Goal: Task Accomplishment & Management: Manage account settings

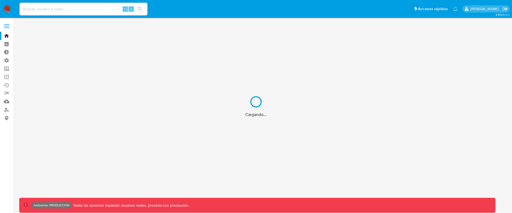
click at [9, 25] on div "Cargando..." at bounding box center [256, 106] width 512 height 213
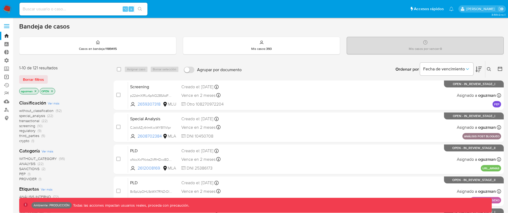
click at [6, 76] on link "Operaciones masivas" at bounding box center [31, 77] width 63 height 8
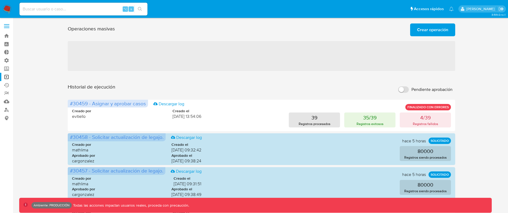
click at [429, 30] on span "Crear operación" at bounding box center [432, 30] width 31 height 12
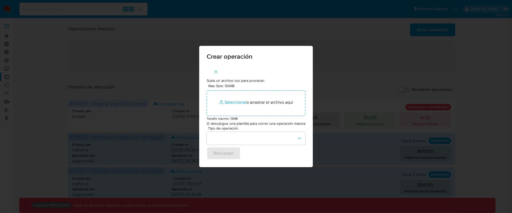
click at [214, 70] on button "button" at bounding box center [216, 71] width 19 height 13
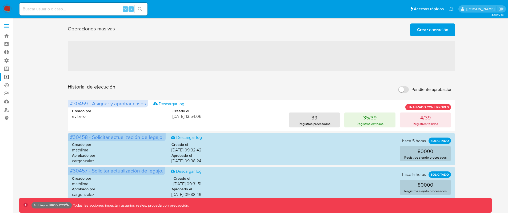
click at [404, 88] on input "Pendiente aprobación" at bounding box center [403, 89] width 11 height 6
checkbox input "true"
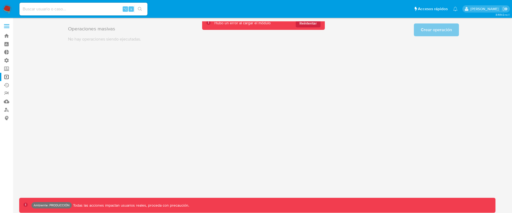
click at [313, 25] on span "Reintentar" at bounding box center [308, 23] width 17 height 9
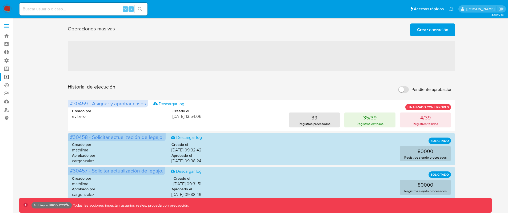
click at [406, 89] on input "Pendiente aprobación" at bounding box center [403, 89] width 11 height 6
checkbox input "true"
click at [406, 87] on input "Pendiente aprobación" at bounding box center [403, 89] width 11 height 6
checkbox input "true"
click at [400, 91] on input "Pendiente aprobación" at bounding box center [403, 89] width 11 height 6
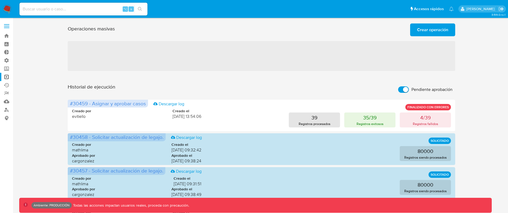
checkbox input "true"
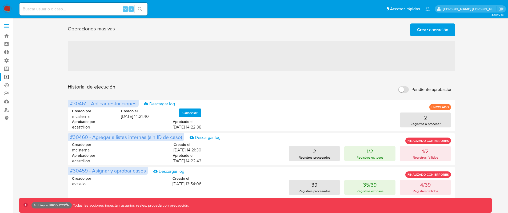
click at [403, 88] on input "Pendiente aprobación" at bounding box center [403, 89] width 11 height 6
checkbox input "true"
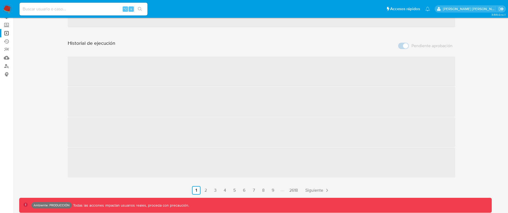
scroll to position [48, 0]
click at [206, 187] on link "2" at bounding box center [206, 186] width 9 height 9
click at [205, 186] on link "2" at bounding box center [206, 186] width 9 height 9
click at [204, 187] on link "2" at bounding box center [206, 186] width 9 height 9
click at [218, 185] on link "3" at bounding box center [215, 186] width 9 height 9
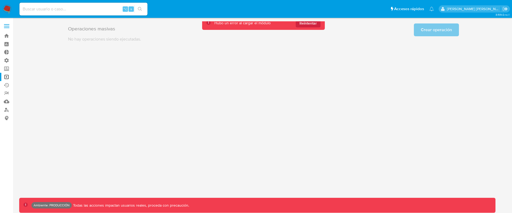
click at [310, 25] on span "Reintentar" at bounding box center [308, 23] width 17 height 9
click at [309, 27] on button "Reintentar" at bounding box center [308, 23] width 25 height 9
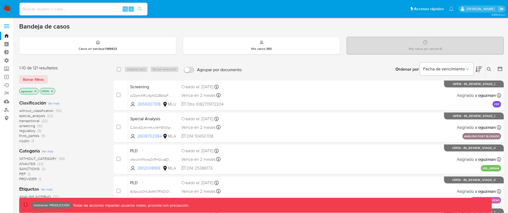
click at [5, 26] on span at bounding box center [6, 26] width 5 height 1
click at [0, 0] on input "checkbox" at bounding box center [0, 0] width 0 height 0
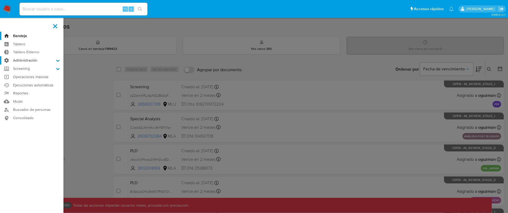
drag, startPoint x: 38, startPoint y: 60, endPoint x: 35, endPoint y: 66, distance: 5.9
click at [38, 60] on label "Administración" at bounding box center [31, 60] width 63 height 8
click at [0, 0] on input "Administración" at bounding box center [0, 0] width 0 height 0
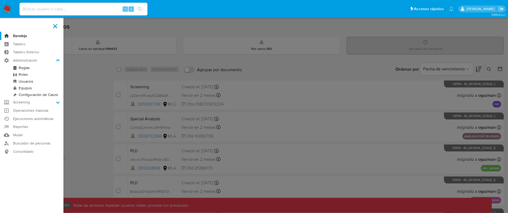
click at [30, 74] on link "Roles" at bounding box center [31, 74] width 63 height 7
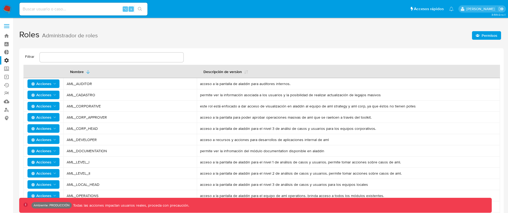
click at [485, 35] on span "Permisos" at bounding box center [490, 35] width 16 height 9
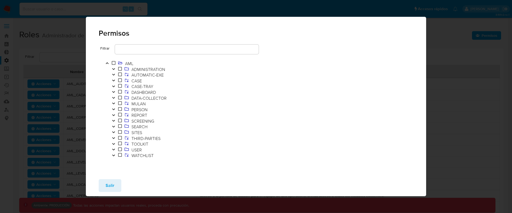
click at [112, 143] on icon "Toggle" at bounding box center [114, 143] width 4 height 3
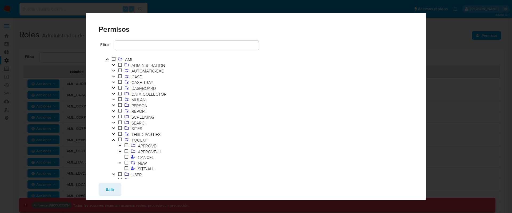
click at [122, 162] on button "Toggle" at bounding box center [120, 164] width 6 height 6
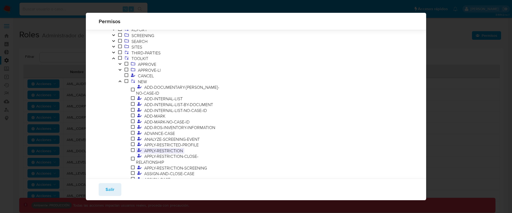
scroll to position [72, 0]
click at [212, 101] on span "ADD-INTERNAL-LIST-BY-DOCUMENT" at bounding box center [178, 104] width 71 height 6
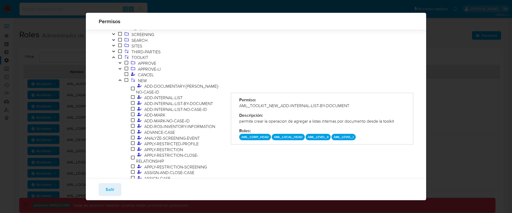
click at [296, 106] on div "AML_TOOLKIT_NEW_ADD-INTERNAL-LIST-BY-DOCUMENT" at bounding box center [322, 106] width 166 height 6
click at [280, 104] on div "AML_TOOLKIT_NEW_ADD-INTERNAL-LIST-BY-DOCUMENT" at bounding box center [322, 106] width 166 height 6
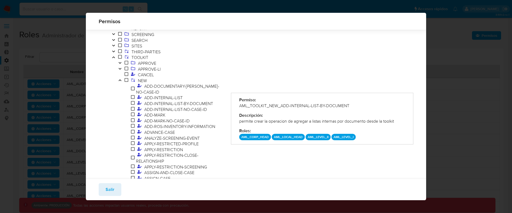
click at [280, 104] on div "AML_TOOLKIT_NEW_ADD-INTERNAL-LIST-BY-DOCUMENT" at bounding box center [322, 106] width 166 height 6
click at [173, 118] on span "ADD-MARK-NO-CASE-ID" at bounding box center [167, 121] width 48 height 6
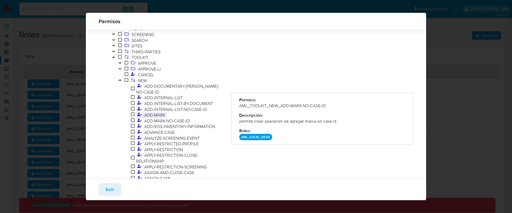
click at [155, 112] on span "ADD-MARK" at bounding box center [155, 115] width 24 height 6
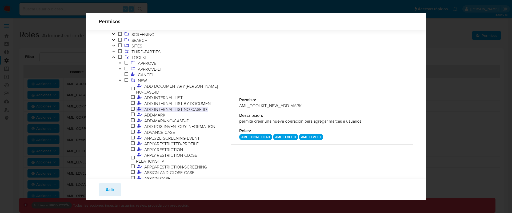
click at [162, 106] on span "ADD-INTERNAL-LIST-NO-CASE-ID" at bounding box center [175, 109] width 65 height 6
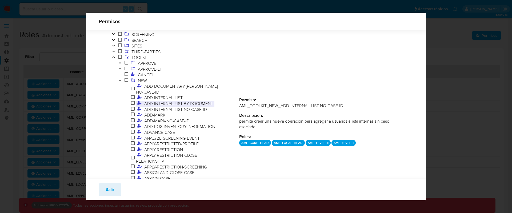
click at [165, 101] on span "ADD-INTERNAL-LIST-BY-DOCUMENT" at bounding box center [178, 104] width 71 height 6
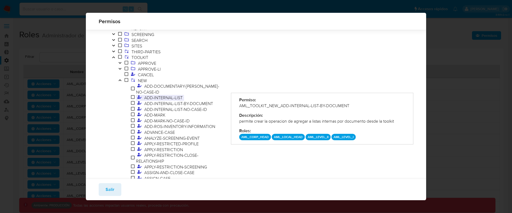
click at [173, 95] on span "ADD-INTERNAL-LIST" at bounding box center [163, 98] width 41 height 6
click at [182, 87] on span "ADD-DOCUMENTARY-MARK-NO-CASE-ID" at bounding box center [177, 89] width 83 height 12
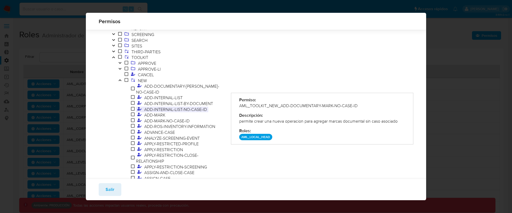
click at [174, 106] on span "ADD-INTERNAL-LIST-NO-CASE-ID" at bounding box center [175, 109] width 65 height 6
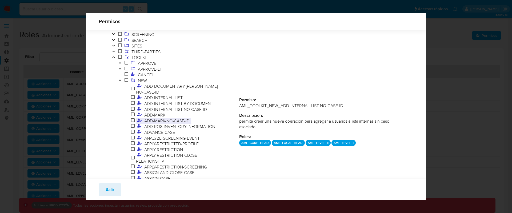
click at [165, 118] on span "ADD-MARK-NO-CASE-ID" at bounding box center [167, 121] width 48 height 6
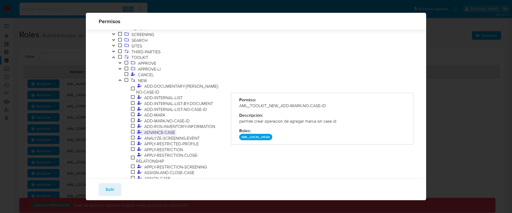
click at [161, 129] on span "ADVANCE-CASE" at bounding box center [159, 132] width 33 height 6
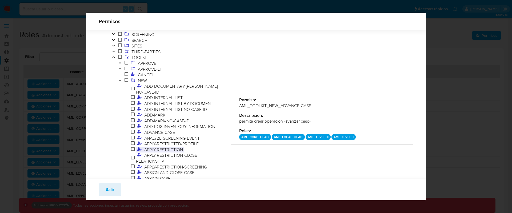
click at [163, 147] on span "APPLY-RESTRICTION" at bounding box center [163, 150] width 41 height 6
click at [191, 95] on span "ADD-INTERNAL-LIST" at bounding box center [174, 98] width 102 height 6
click at [114, 192] on button "Salir" at bounding box center [110, 189] width 23 height 13
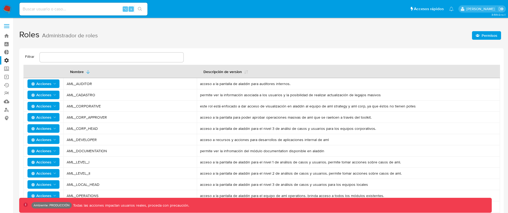
click at [490, 36] on span "Permisos" at bounding box center [490, 35] width 16 height 9
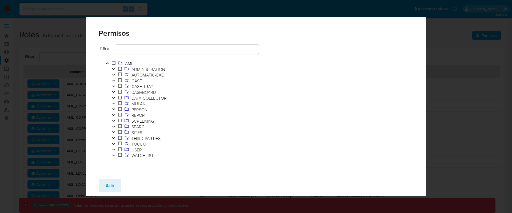
click at [113, 143] on icon "Toggle" at bounding box center [114, 143] width 4 height 3
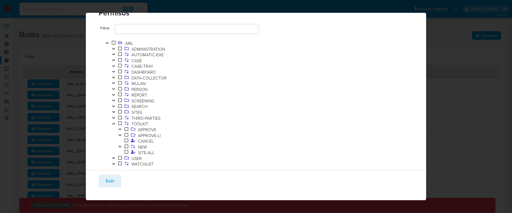
scroll to position [21, 0]
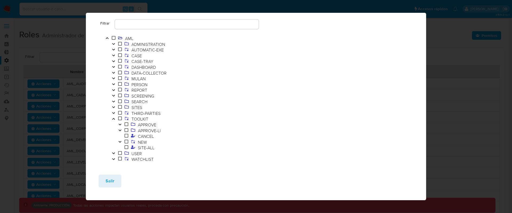
click at [119, 142] on icon "Toggle" at bounding box center [120, 141] width 4 height 3
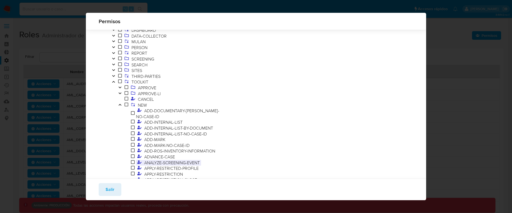
scroll to position [54, 0]
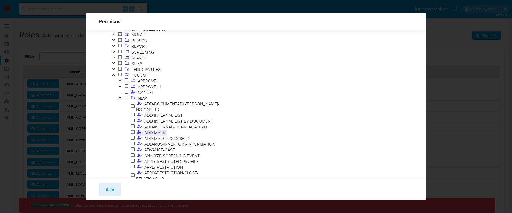
click at [155, 130] on span "ADD-MARK" at bounding box center [155, 133] width 24 height 6
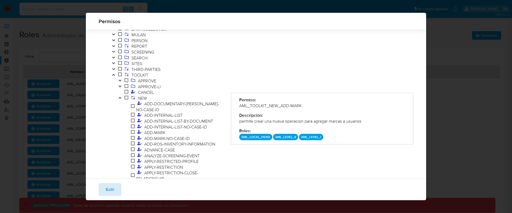
click at [115, 190] on button "Salir" at bounding box center [110, 189] width 23 height 13
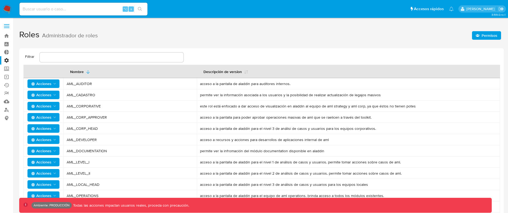
click at [490, 35] on span "Permisos" at bounding box center [490, 35] width 16 height 9
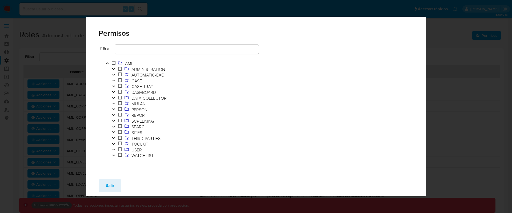
click at [115, 143] on icon "Toggle" at bounding box center [114, 143] width 4 height 3
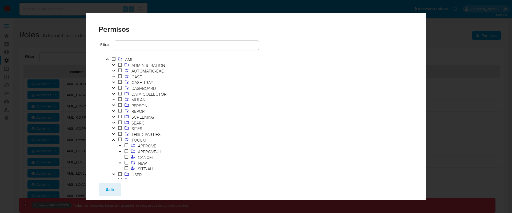
click at [122, 161] on button "Toggle" at bounding box center [120, 164] width 6 height 6
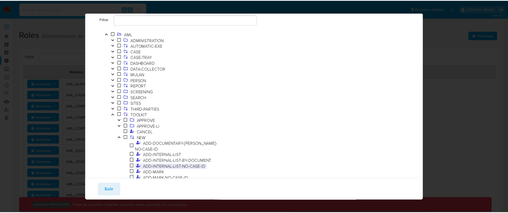
scroll to position [20, 0]
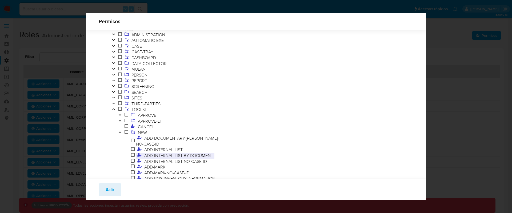
click at [188, 153] on span "ADD-INTERNAL-LIST-BY-DOCUMENT" at bounding box center [178, 156] width 71 height 6
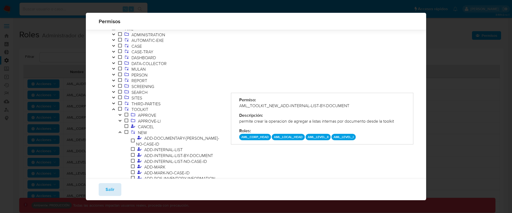
click at [110, 187] on span "Salir" at bounding box center [110, 190] width 9 height 12
